Goal: Information Seeking & Learning: Learn about a topic

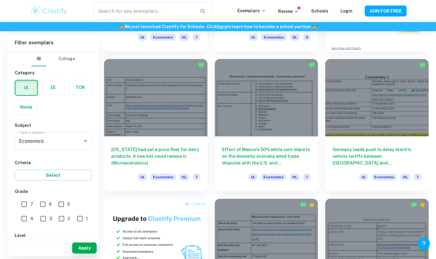
scroll to position [287, 0]
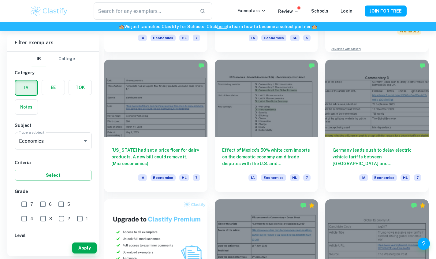
click at [138, 114] on div at bounding box center [156, 98] width 104 height 77
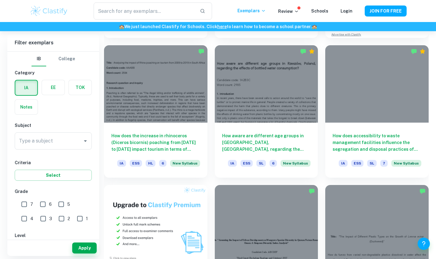
scroll to position [300, 0]
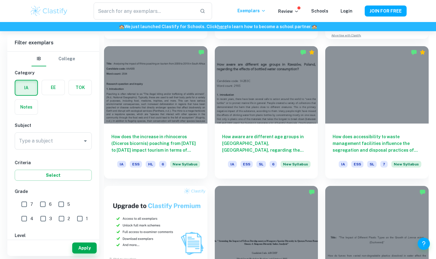
click at [379, 140] on h6 "How does accessibility to waste management facilities influence the segregation…" at bounding box center [377, 144] width 89 height 20
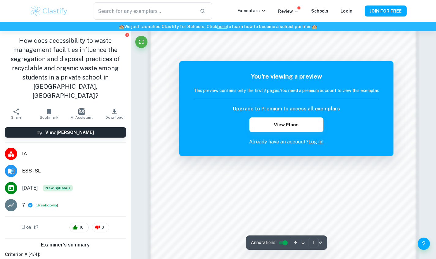
scroll to position [572, 0]
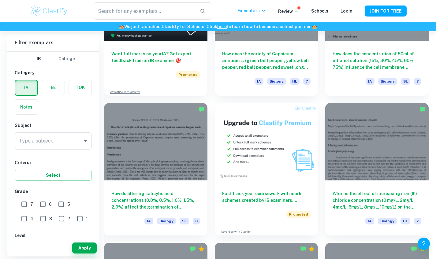
scroll to position [1135, 0]
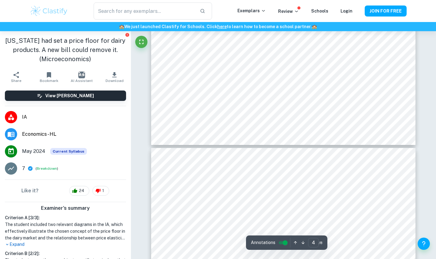
scroll to position [1092, 0]
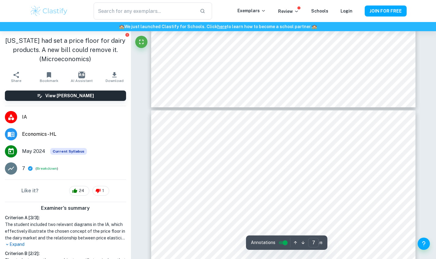
type input "8"
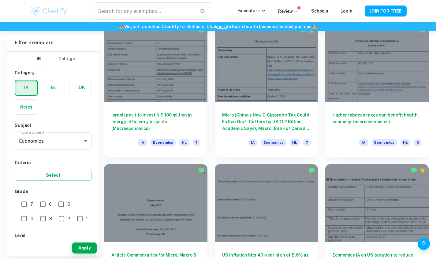
scroll to position [1443, 0]
click at [128, 126] on h6 "Israeli gov't to invest NIS 100 million in energy efficiency projects (Macroeco…" at bounding box center [155, 121] width 89 height 20
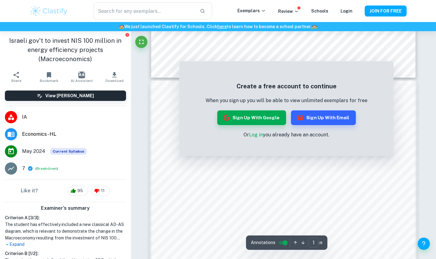
scroll to position [333, 0]
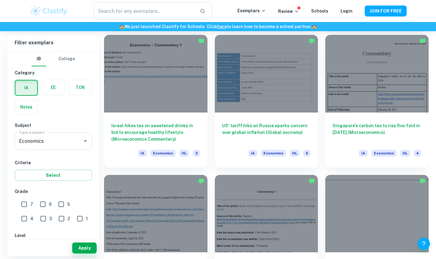
scroll to position [2132, 0]
